Goal: Register for event/course

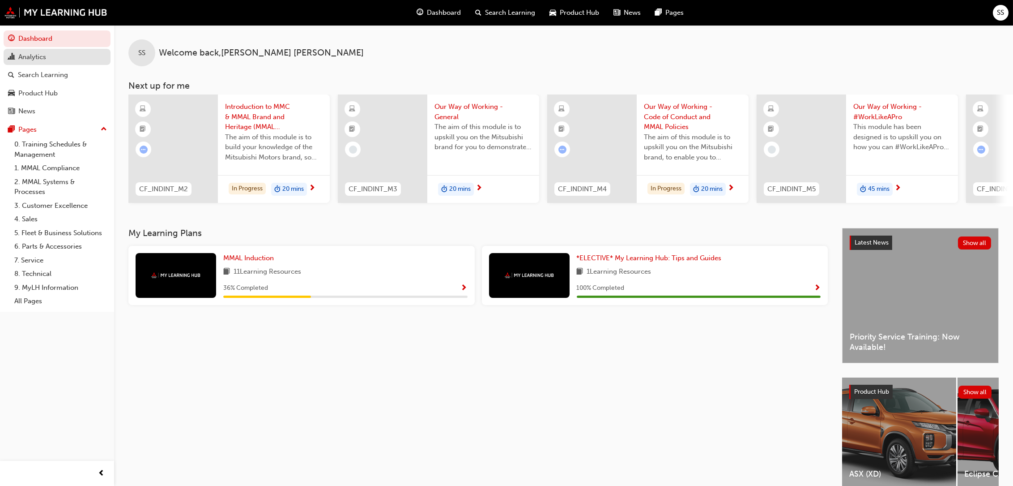
click at [25, 57] on div "Analytics" at bounding box center [32, 57] width 28 height 10
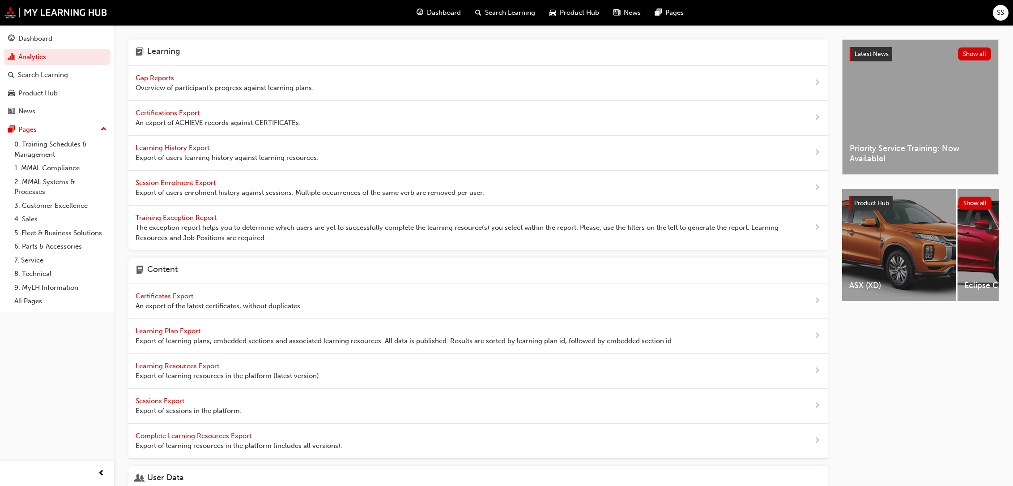
click at [170, 76] on span "Gap Reports" at bounding box center [156, 78] width 40 height 8
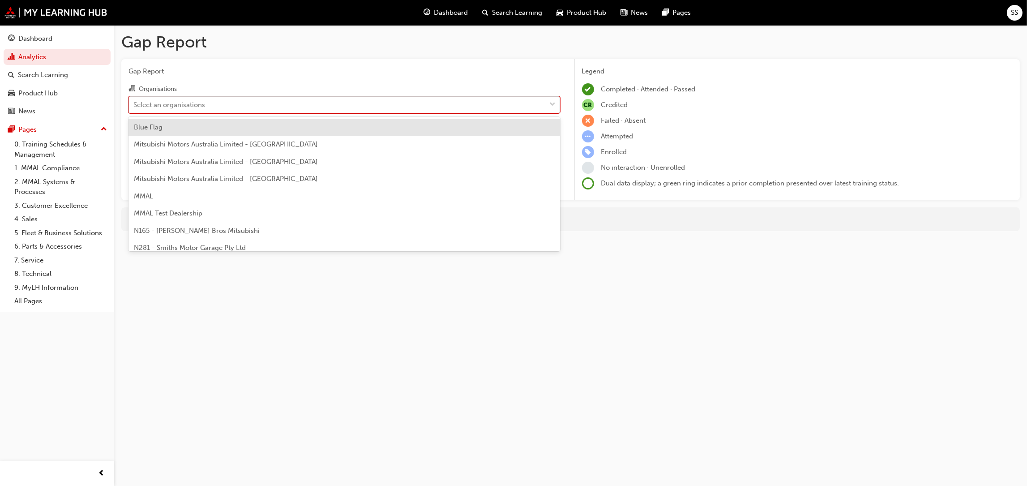
click at [549, 107] on div at bounding box center [552, 105] width 13 height 16
click at [134, 107] on input "Organisations option Blue Flag focused, 1 of 202. 202 results available. Use Up…" at bounding box center [133, 104] width 1 height 8
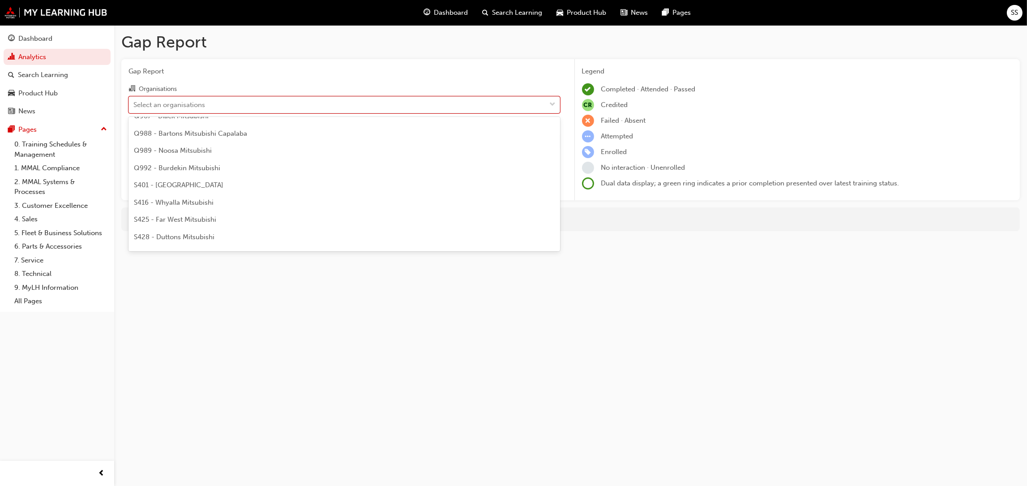
scroll to position [1790, 0]
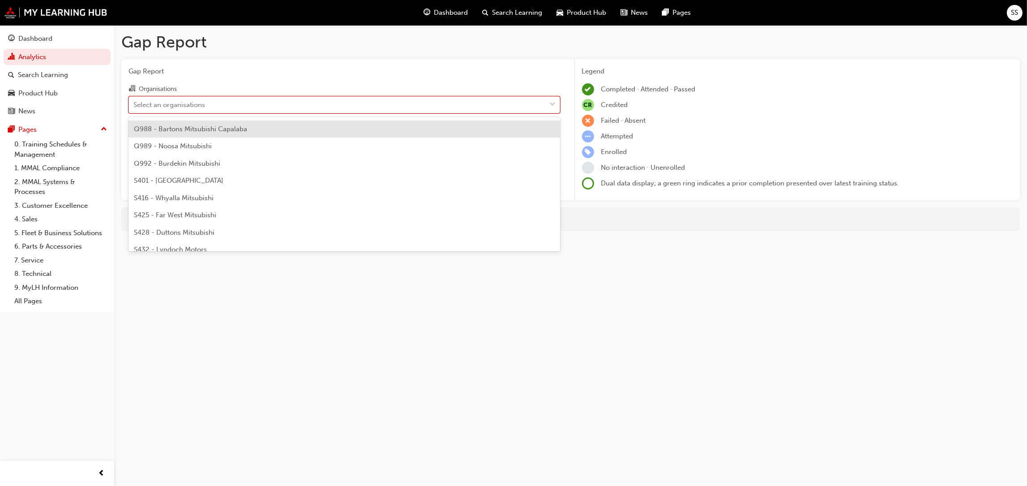
click at [202, 126] on span "Q988 - Bartons Mitsubishi Capalaba" at bounding box center [190, 129] width 113 height 8
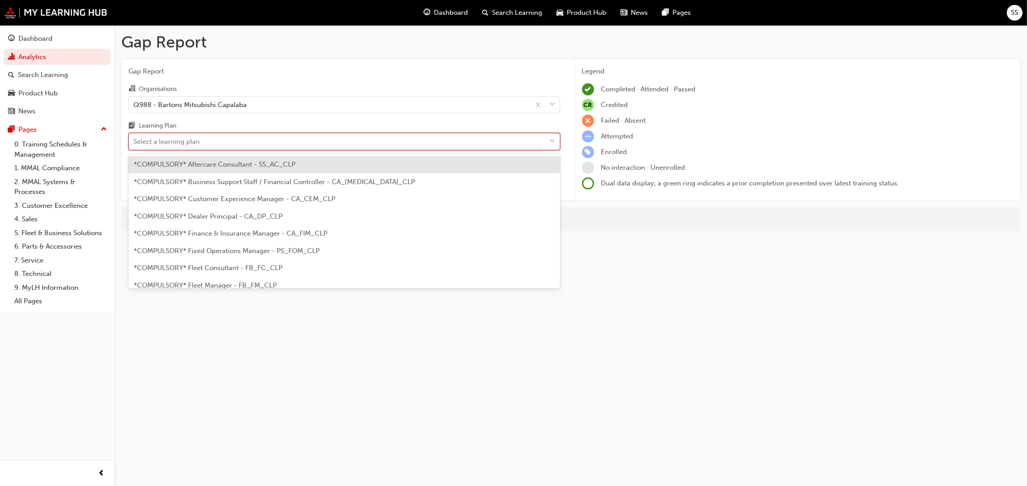
click at [215, 142] on div "Select a learning plan" at bounding box center [337, 142] width 417 height 16
click at [134, 142] on input "Learning Plan option *COMPULSORY* Aftercare Consultant - SS_AC_CLP focused, 1 o…" at bounding box center [133, 141] width 1 height 8
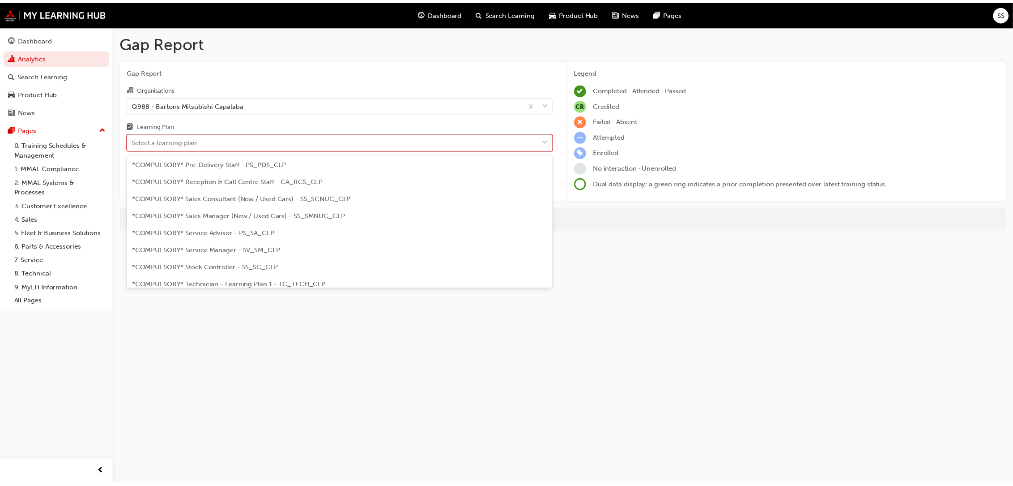
scroll to position [262, 0]
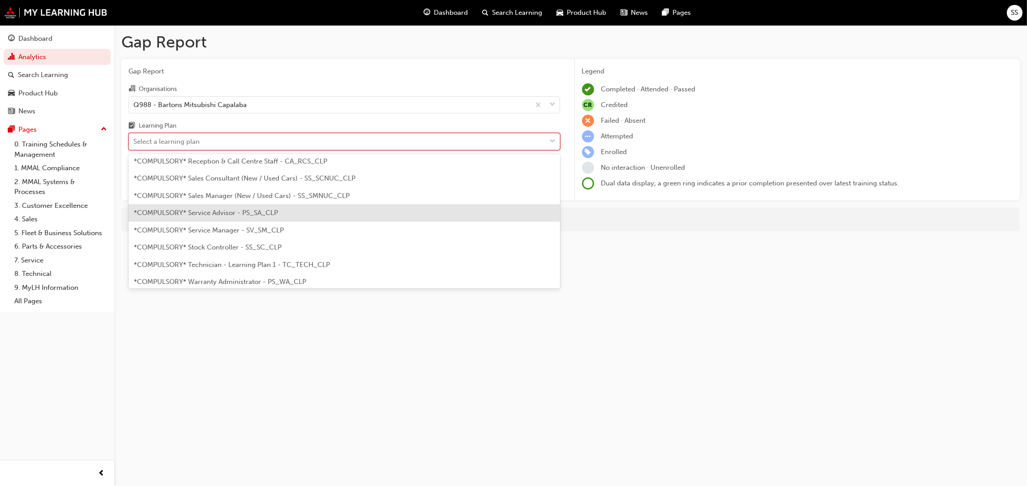
click at [235, 213] on span "*COMPULSORY* Service Advisor - PS_SA_CLP" at bounding box center [206, 213] width 144 height 8
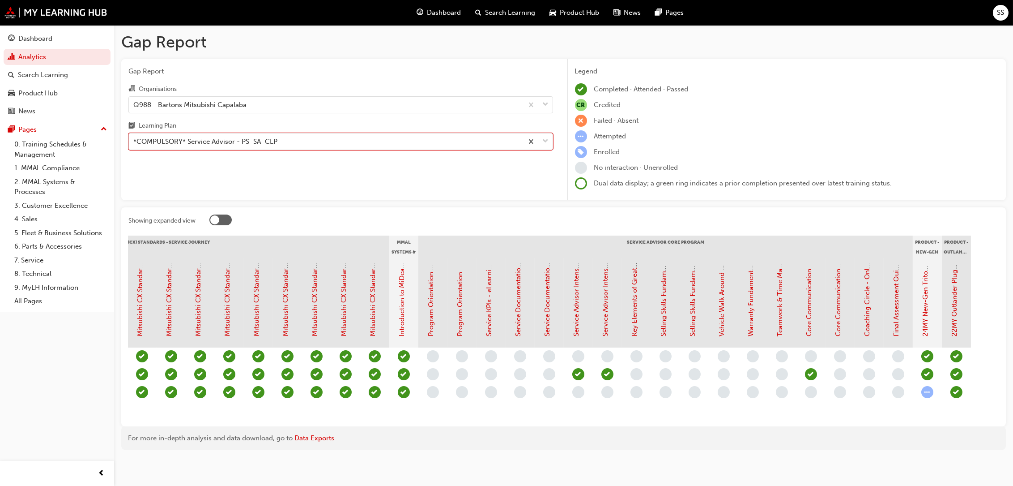
scroll to position [0, 584]
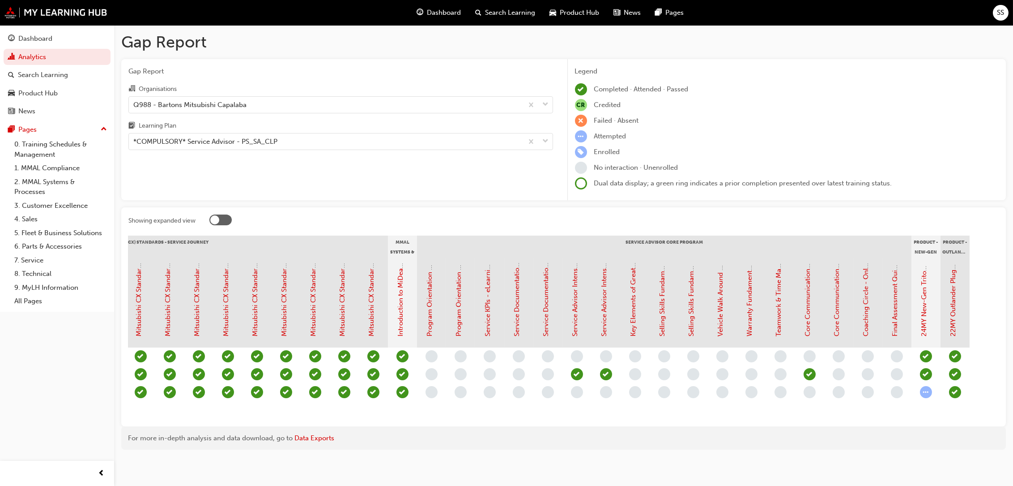
click at [473, 61] on div "Gap Report Organisations Q988 - Bartons Mitsubishi Capalaba Learning Plan *COMP…" at bounding box center [340, 129] width 439 height 141
click at [545, 102] on span "down-icon" at bounding box center [546, 105] width 6 height 12
click at [134, 102] on input "Organisations Q988 - Bartons Mitsubishi Capalaba" at bounding box center [133, 104] width 1 height 8
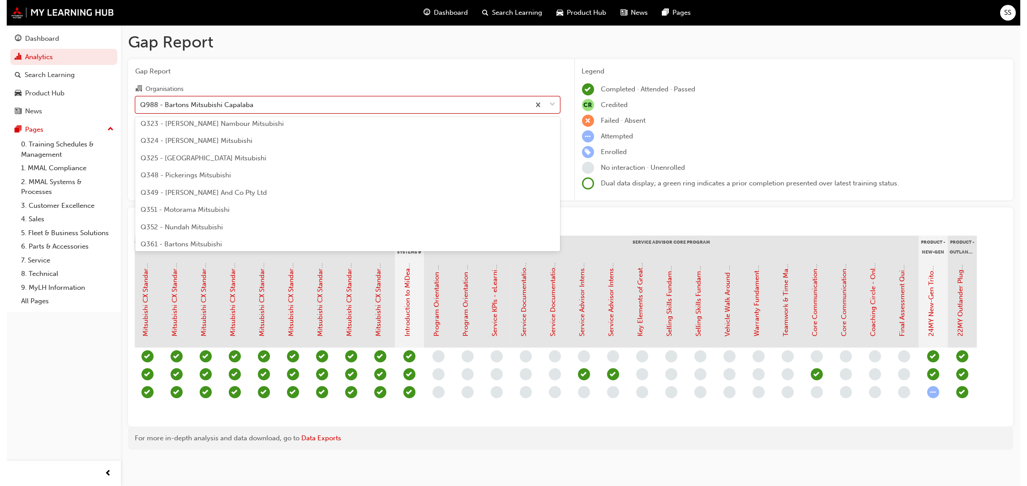
scroll to position [1054, 0]
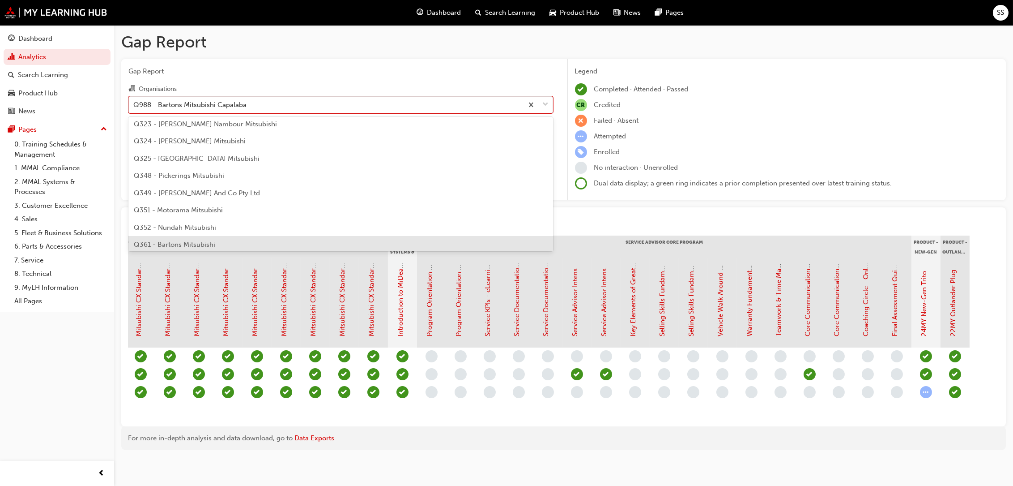
click at [173, 245] on span "Q361 - Bartons Mitsubishi" at bounding box center [174, 244] width 81 height 8
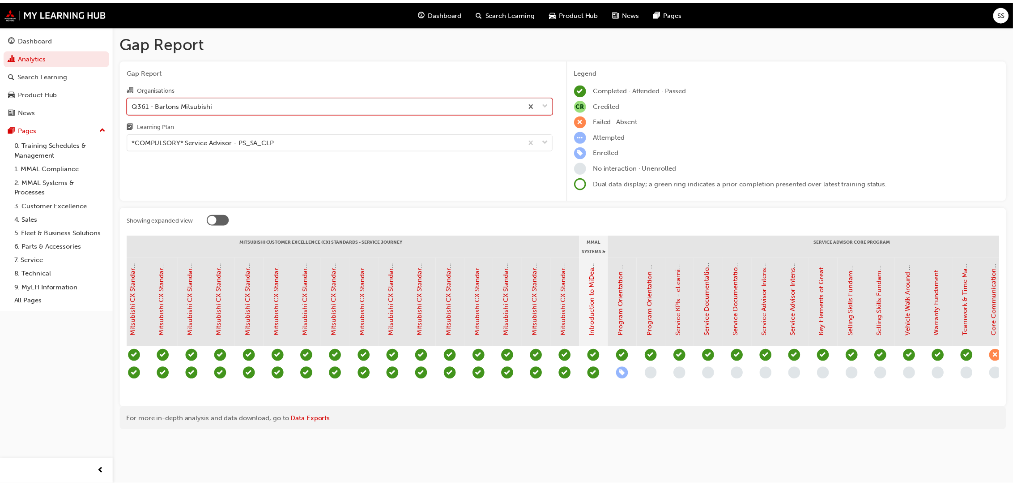
scroll to position [0, 571]
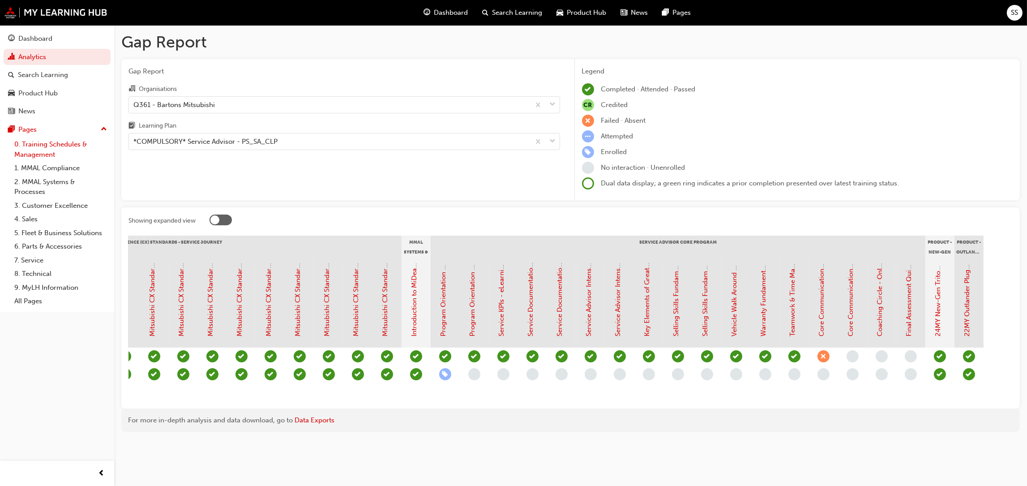
click at [42, 145] on link "0. Training Schedules & Management" at bounding box center [61, 149] width 100 height 24
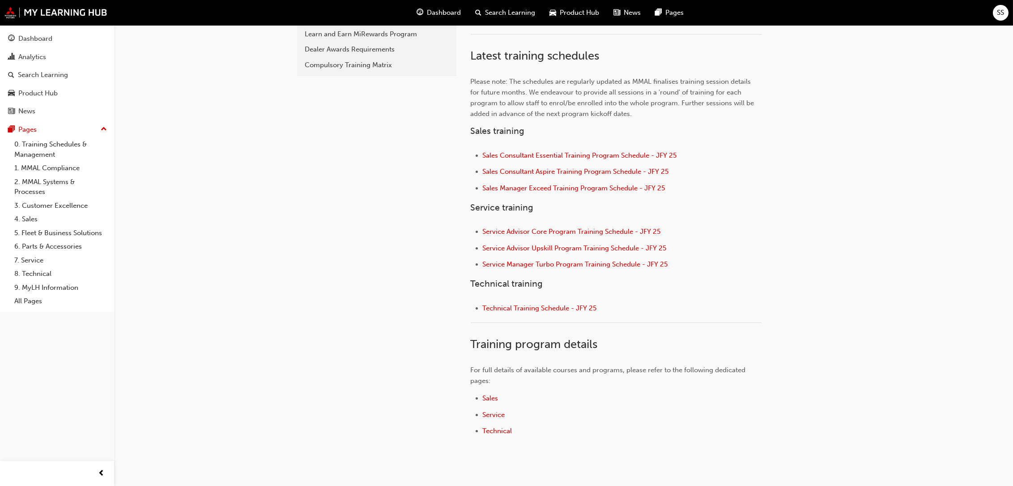
scroll to position [268, 0]
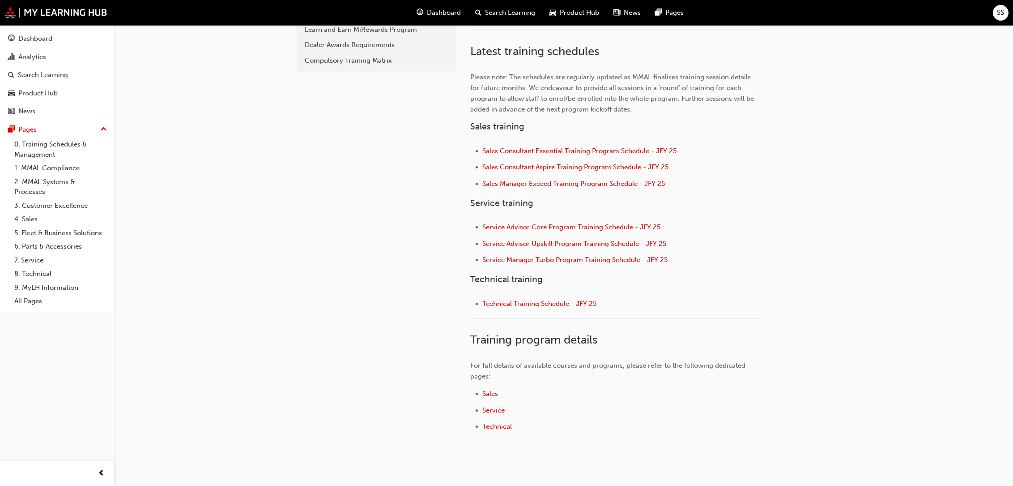
click at [569, 226] on span "Service Advisor Core Program Training Schedule - JFY 25" at bounding box center [572, 227] width 178 height 8
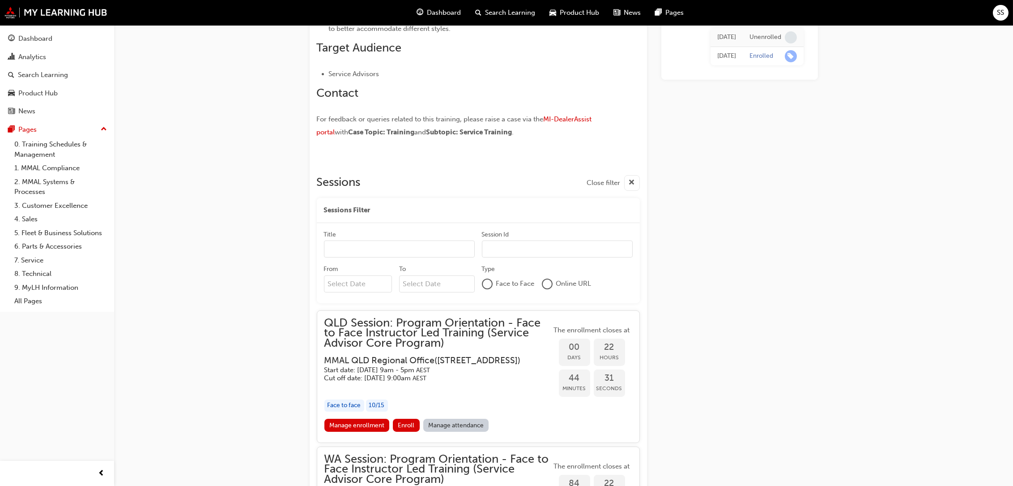
scroll to position [736, 0]
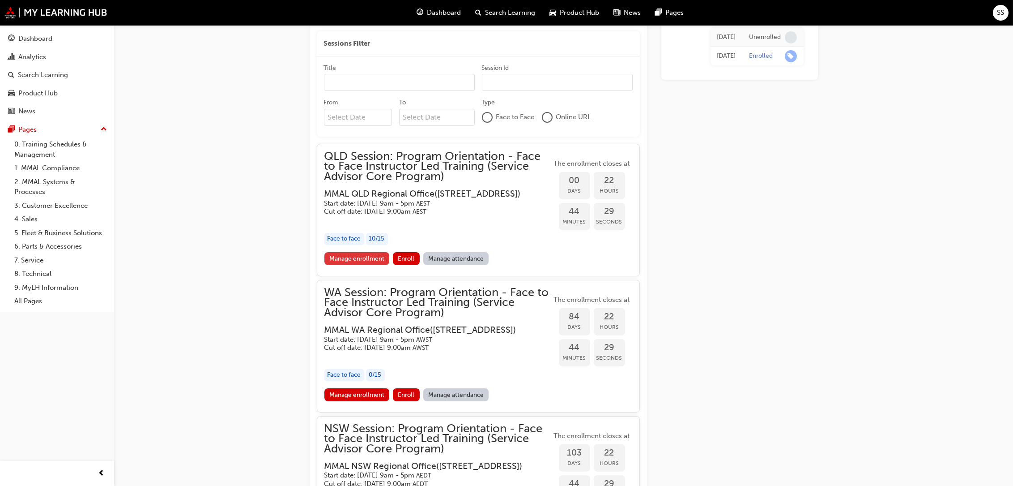
click at [372, 265] on link "Manage enrollment" at bounding box center [356, 258] width 65 height 13
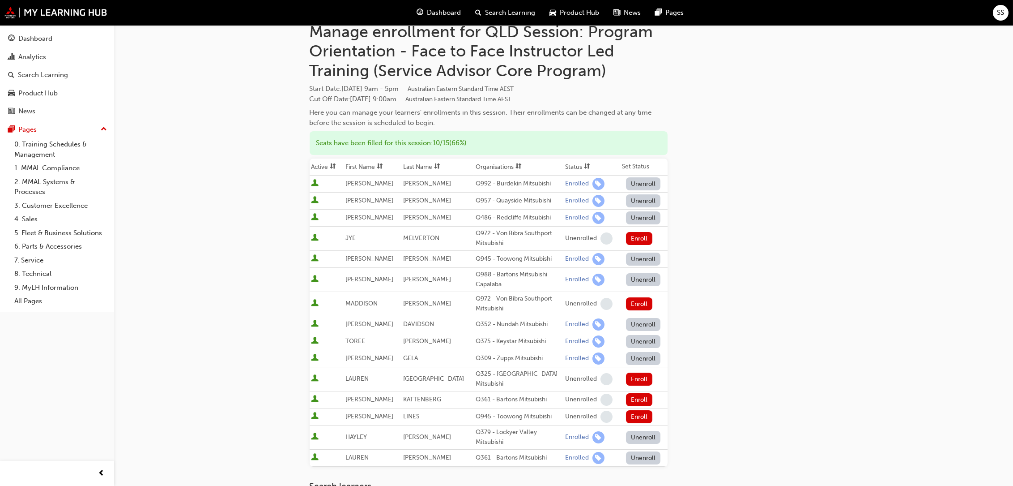
scroll to position [27, 0]
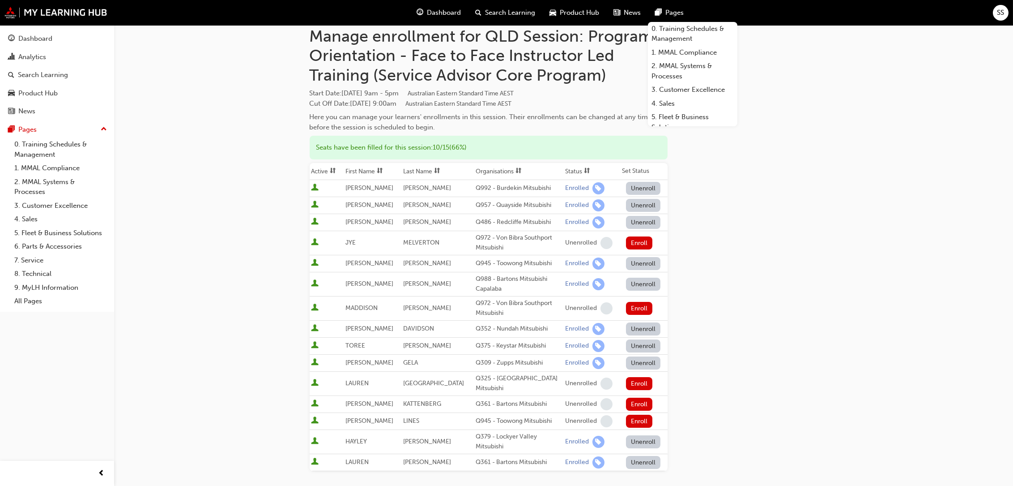
click at [813, 176] on div "Go to session detail page Manage enrollment for QLD Session: Program Orientatio…" at bounding box center [564, 307] width 508 height 619
click at [908, 99] on div "Go to session detail page Manage enrollment for QLD Session: Program Orientatio…" at bounding box center [506, 320] width 1013 height 695
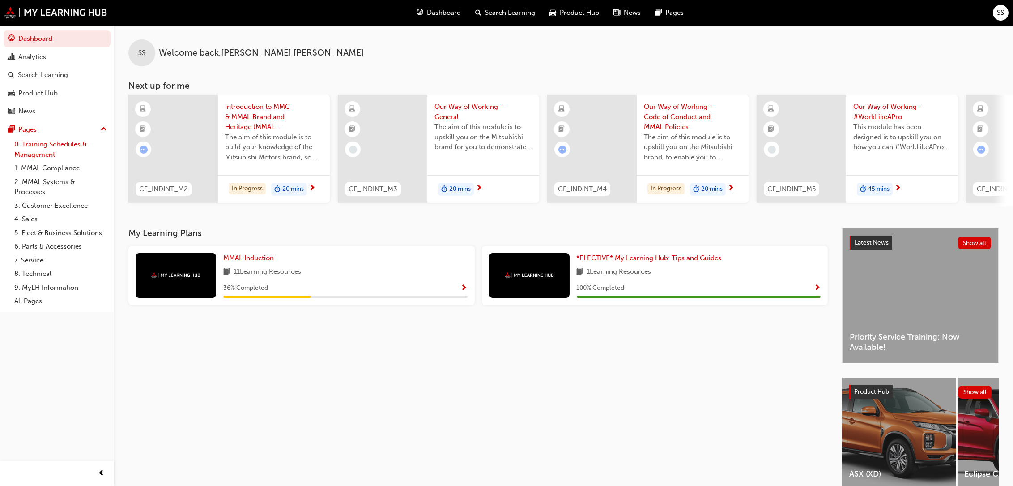
click at [57, 145] on link "0. Training Schedules & Management" at bounding box center [61, 149] width 100 height 24
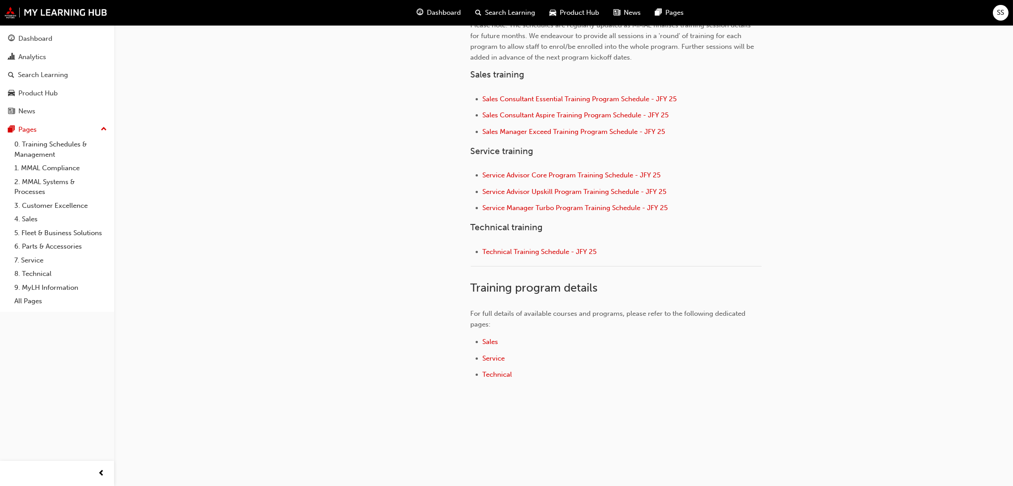
scroll to position [235, 0]
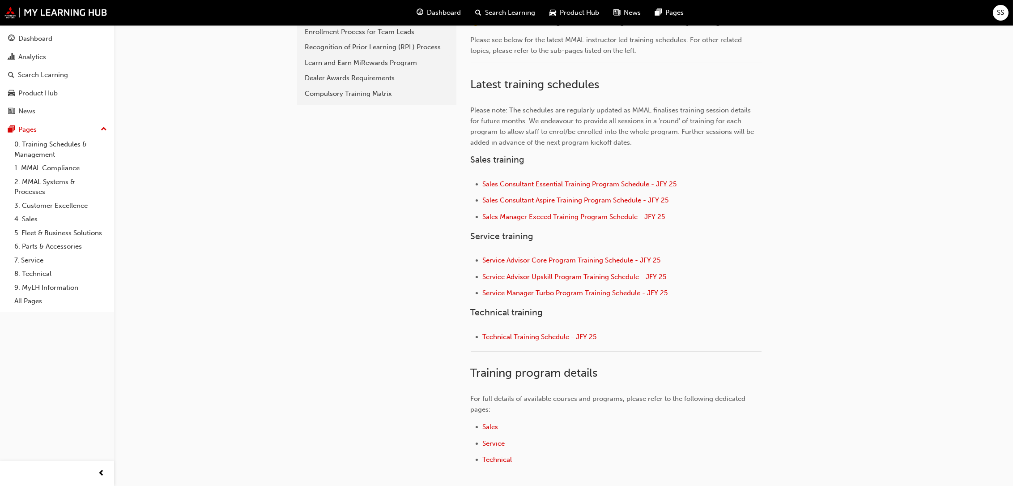
click at [569, 183] on span "Sales Consultant Essential Training Program Schedule - JFY 25" at bounding box center [580, 184] width 194 height 8
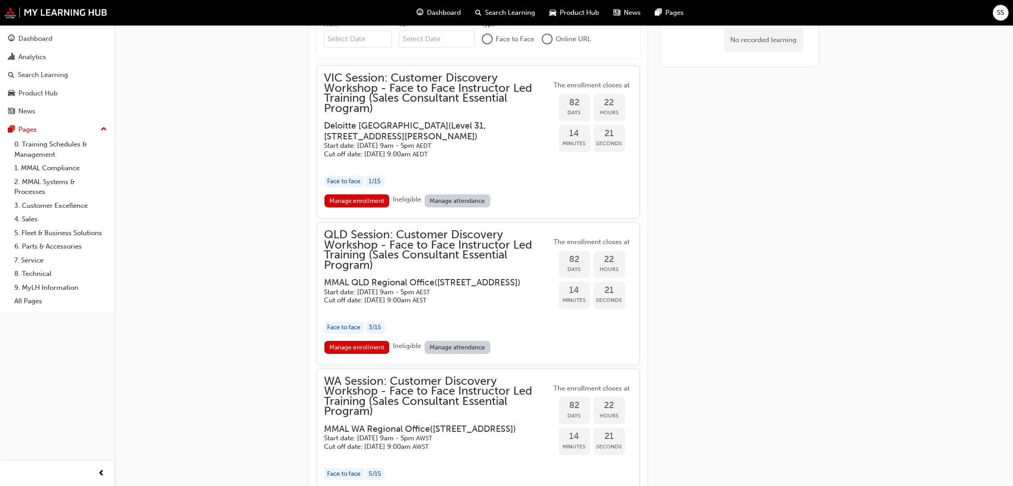
scroll to position [865, 0]
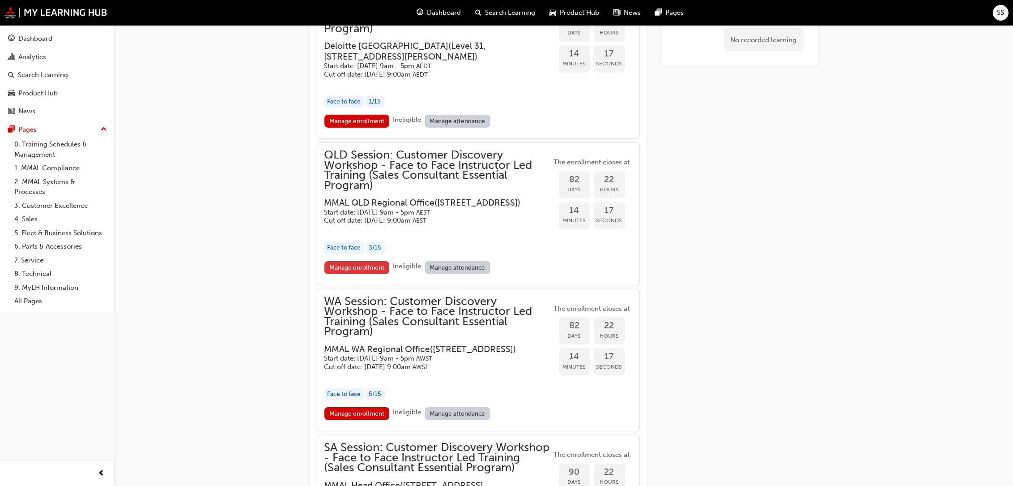
click at [360, 274] on link "Manage enrollment" at bounding box center [356, 267] width 65 height 13
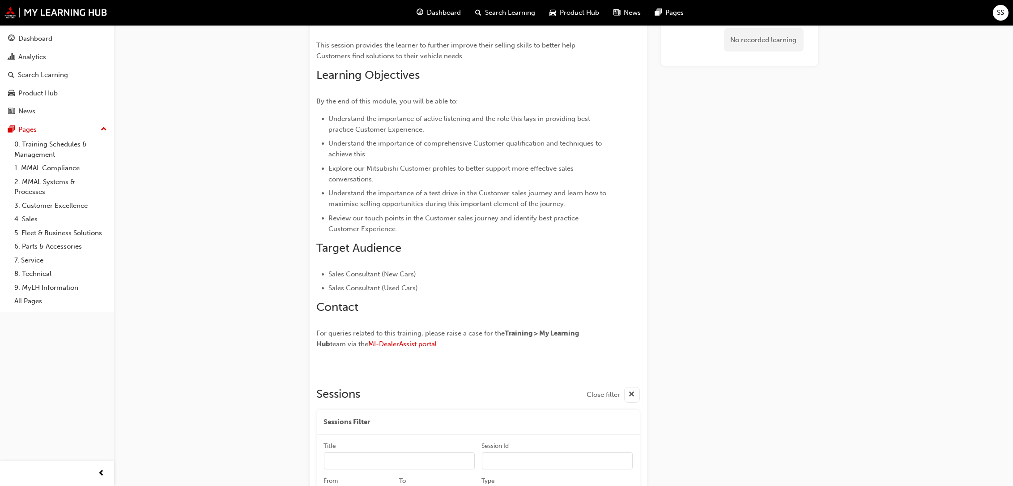
scroll to position [329, 0]
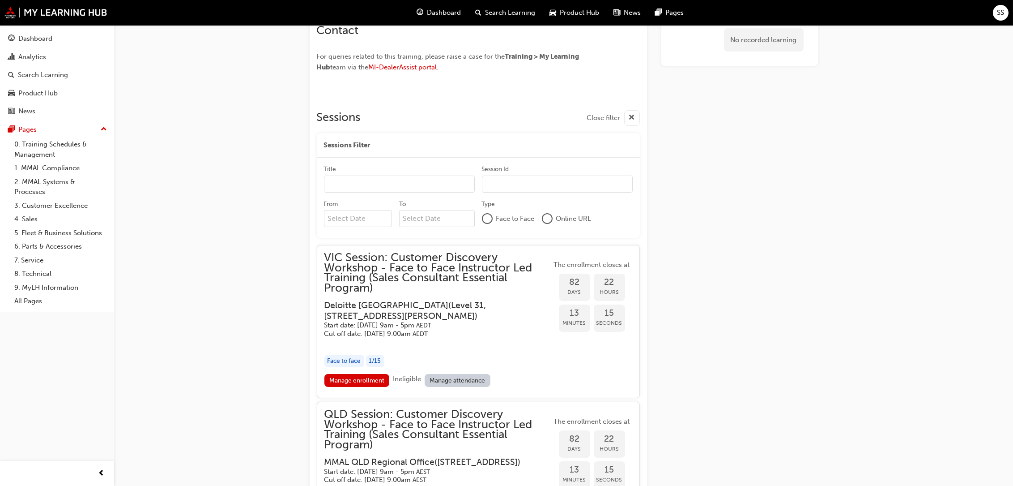
scroll to position [584, 0]
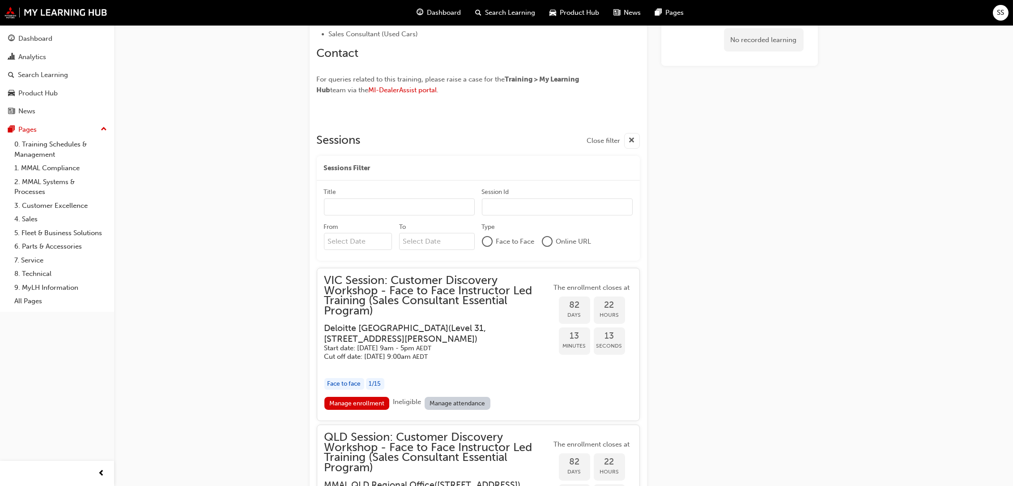
click at [422, 164] on div "Sessions Filter" at bounding box center [478, 168] width 323 height 25
click at [604, 138] on span "Close filter" at bounding box center [604, 141] width 34 height 10
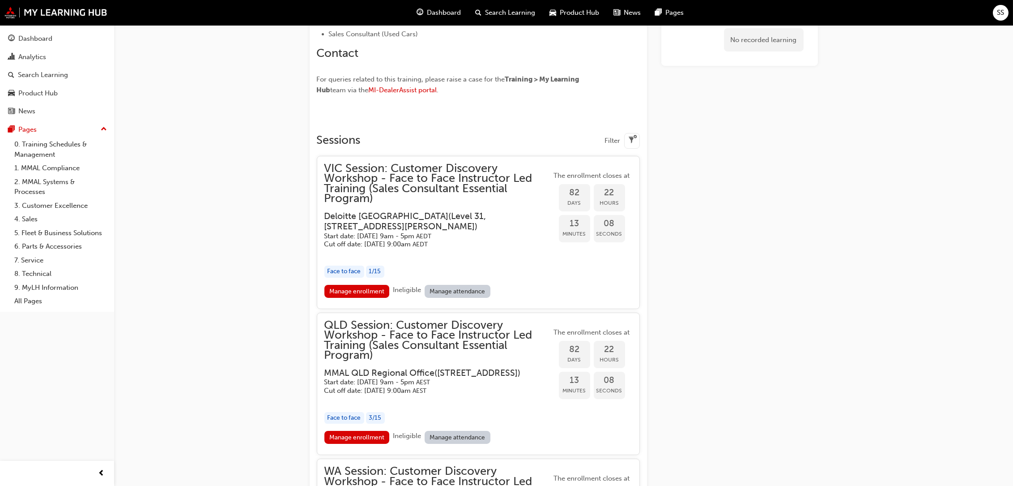
click at [616, 137] on span "Filter" at bounding box center [613, 141] width 16 height 10
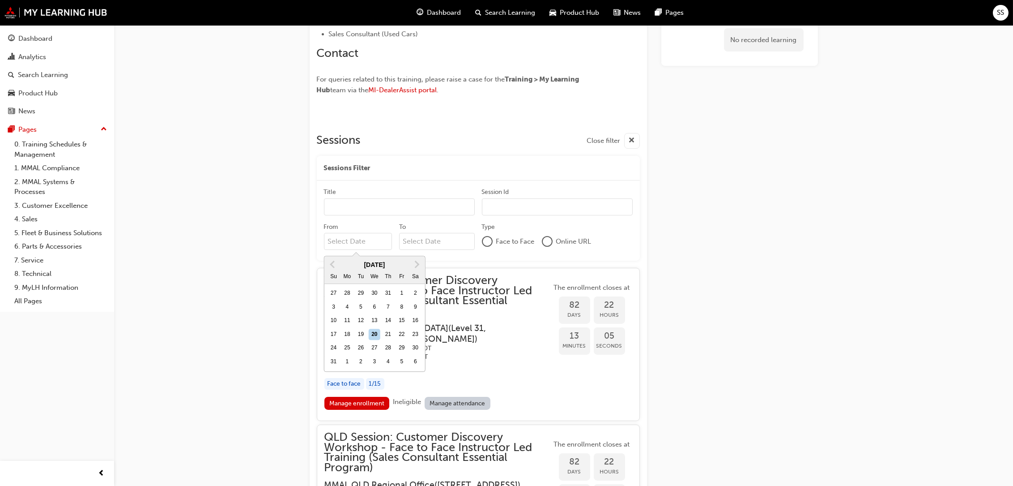
click at [374, 243] on input "From Previous Month Next Month [DATE] Su Mo Tu We Th Fr Sa 27 28 29 30 31 1 2 3…" at bounding box center [358, 241] width 68 height 17
click at [402, 290] on div "1" at bounding box center [402, 294] width 12 height 12
click at [392, 250] on input "From Previous Month Next Month August 2025 Su Mo Tu We Th Fr Sa 27 28 29 30 31 …" at bounding box center [358, 241] width 68 height 17
type input "01/08/25"
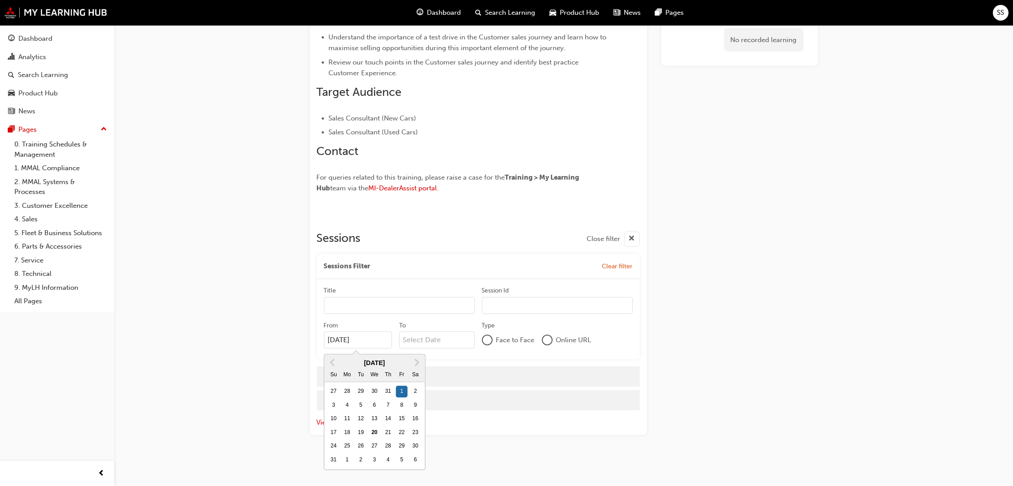
scroll to position [486, 0]
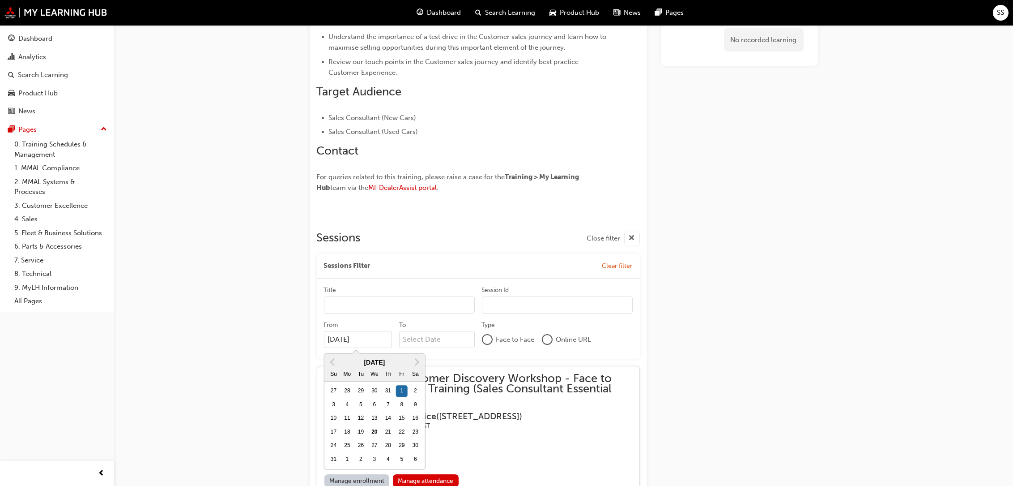
click at [451, 333] on input "To" at bounding box center [437, 339] width 76 height 17
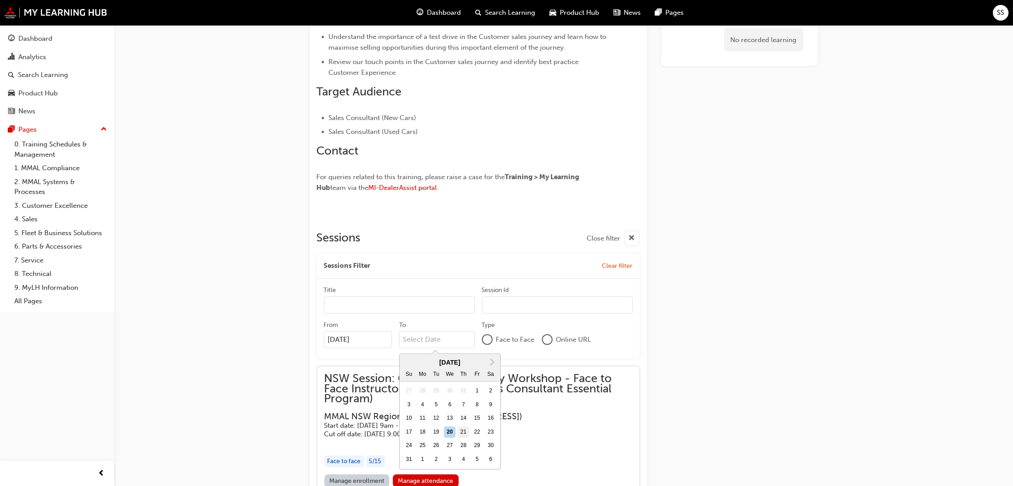
click at [461, 431] on div "21" at bounding box center [463, 432] width 11 height 12
click at [461, 348] on input "To Next Month August 2025 Su Mo Tu We Th Fr Sa 27 28 29 30 31 1 2 3 4 5 6 7 8 9…" at bounding box center [437, 339] width 76 height 17
type input "21/08/25"
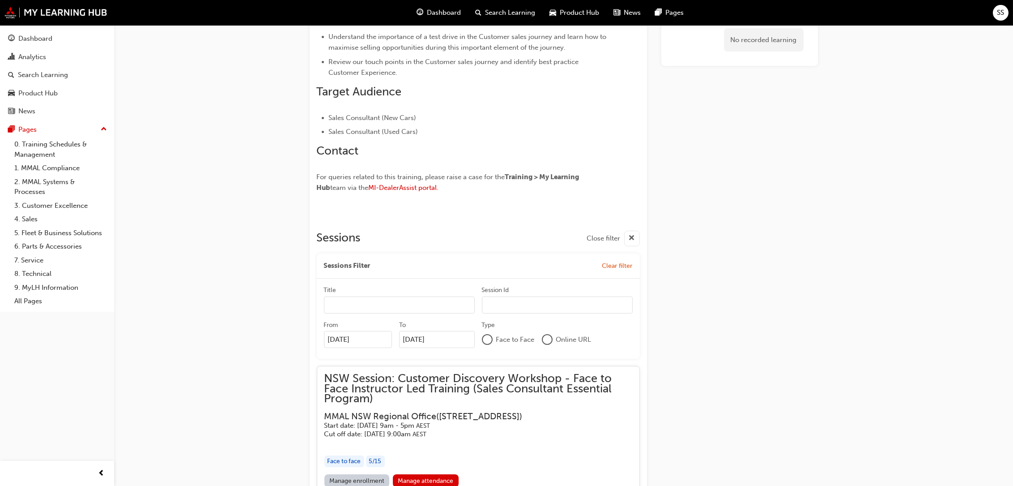
click at [226, 278] on div "Customer Discovery Workshop - Face to Face Instructor Led Training (Sales Consu…" at bounding box center [506, 185] width 1013 height 1342
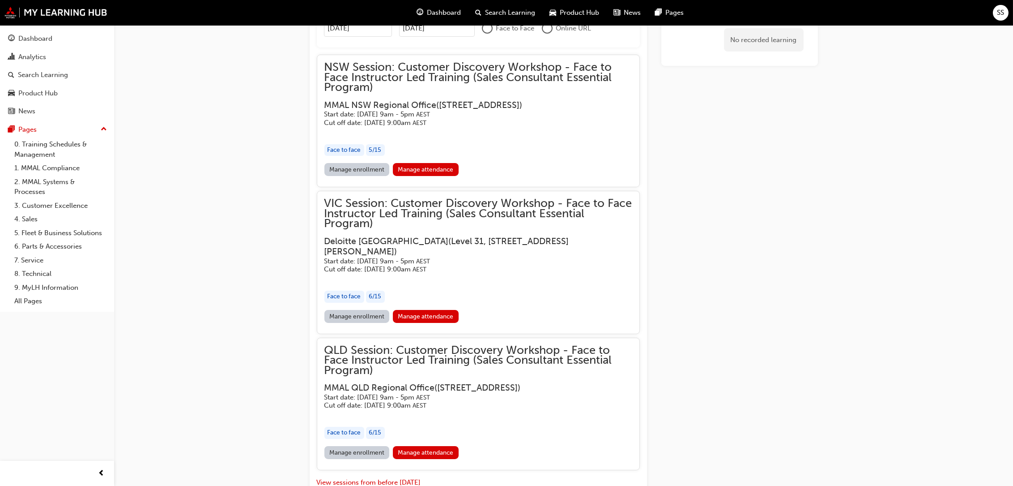
scroll to position [844, 0]
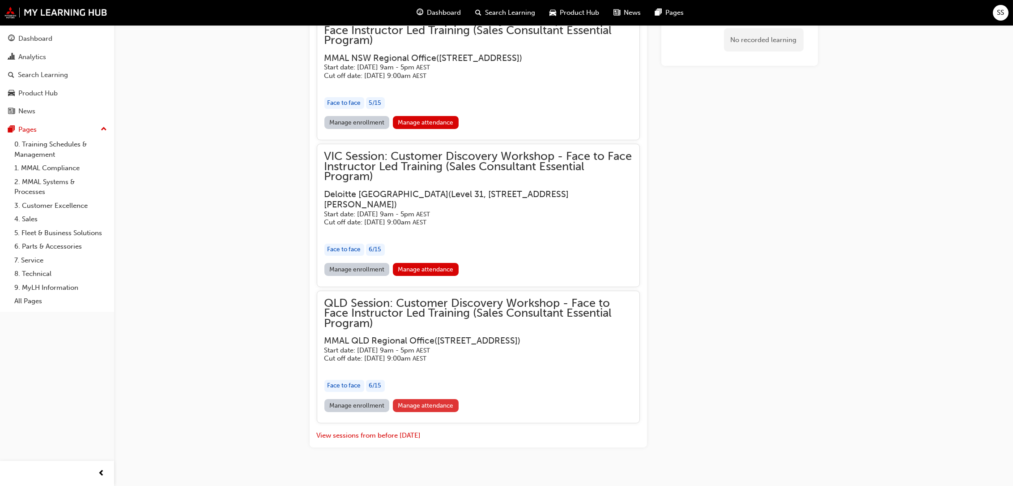
click at [412, 402] on link "Manage attendance" at bounding box center [426, 405] width 66 height 13
